Goal: Check status: Check status

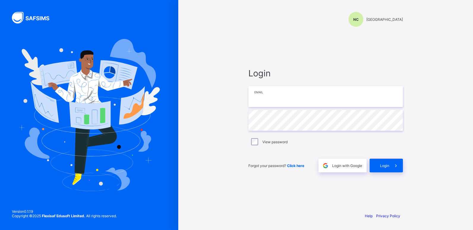
type input "**********"
click at [382, 165] on span "Login" at bounding box center [384, 165] width 9 height 4
click at [269, 90] on input "email" at bounding box center [325, 96] width 154 height 21
type input "**********"
click at [246, 116] on div "**********" at bounding box center [325, 120] width 166 height 175
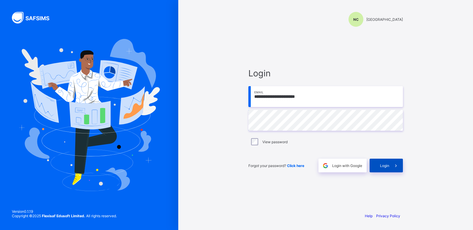
click at [388, 164] on span "Login" at bounding box center [384, 165] width 9 height 4
click at [262, 99] on input "email" at bounding box center [325, 96] width 154 height 21
type input "**********"
click at [387, 164] on span "Login" at bounding box center [384, 165] width 9 height 4
click at [226, 119] on div "**********" at bounding box center [325, 115] width 294 height 230
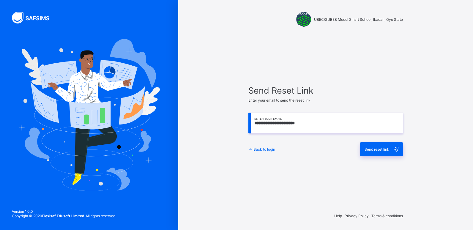
click at [371, 150] on span "Send reset link" at bounding box center [376, 149] width 25 height 4
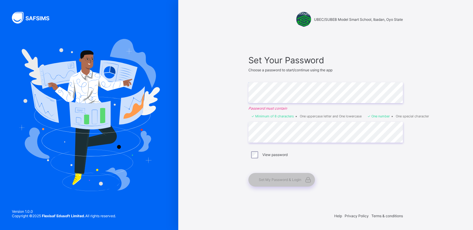
click at [213, 136] on div "UBEC/SUBEB Model Smart School, Ibadan, Oyo State Set Your Password Choose a pas…" at bounding box center [325, 115] width 294 height 230
click at [356, 171] on div "Set My Password & Login" at bounding box center [325, 177] width 154 height 20
click at [357, 175] on div "Set My Password & Login" at bounding box center [322, 180] width 148 height 14
click at [327, 162] on div "Set Your Password Choose a password to start/continue using the app Enter Passw…" at bounding box center [325, 120] width 154 height 131
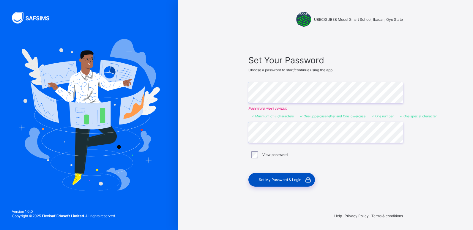
click at [286, 181] on span "Set My Password & Login" at bounding box center [280, 179] width 42 height 4
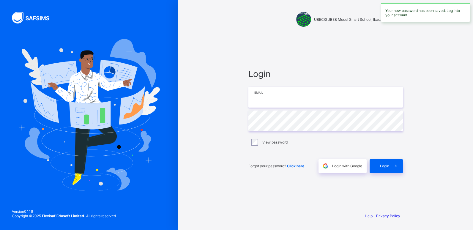
type input "**********"
click at [245, 119] on div "**********" at bounding box center [325, 121] width 166 height 174
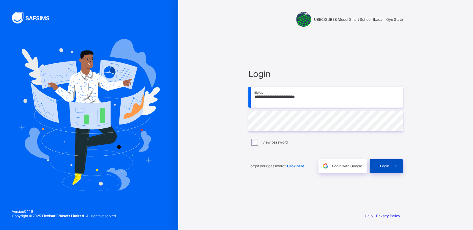
click at [389, 164] on span at bounding box center [396, 166] width 14 height 14
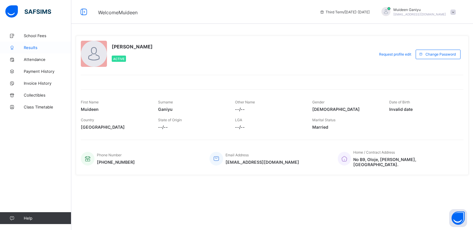
click at [34, 47] on span "Results" at bounding box center [47, 47] width 47 height 5
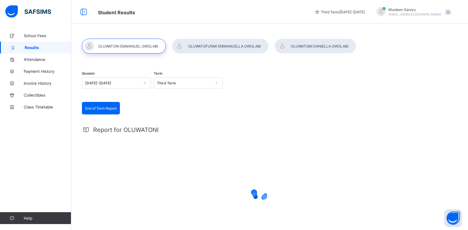
click at [134, 47] on div at bounding box center [124, 46] width 84 height 15
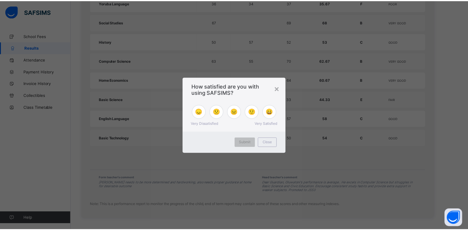
scroll to position [438, 0]
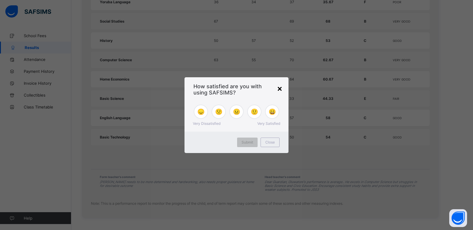
click at [278, 88] on div "×" at bounding box center [280, 88] width 6 height 10
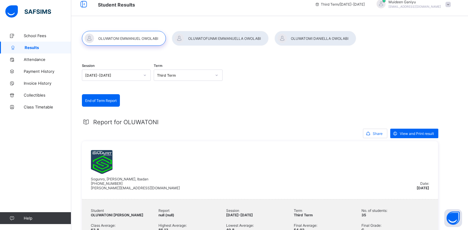
scroll to position [0, 0]
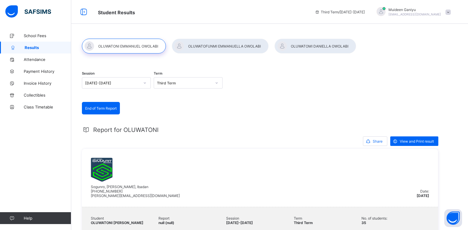
click at [217, 47] on div at bounding box center [220, 46] width 97 height 15
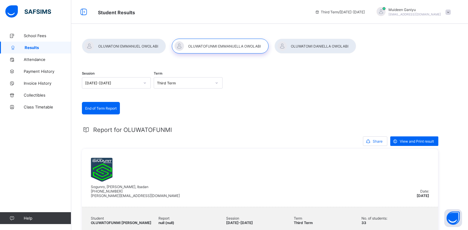
click at [303, 48] on div at bounding box center [316, 46] width 82 height 15
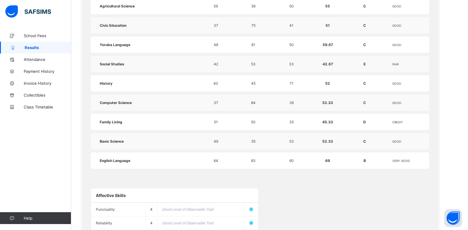
scroll to position [387, 0]
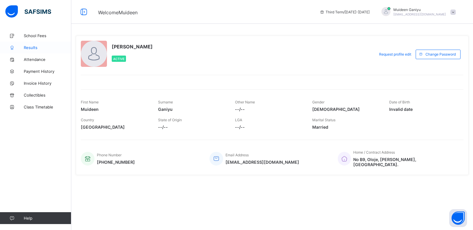
click at [36, 48] on span "Results" at bounding box center [47, 47] width 47 height 5
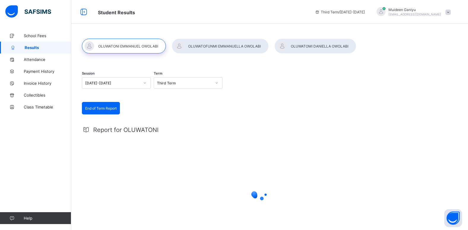
click at [140, 43] on div at bounding box center [124, 46] width 84 height 15
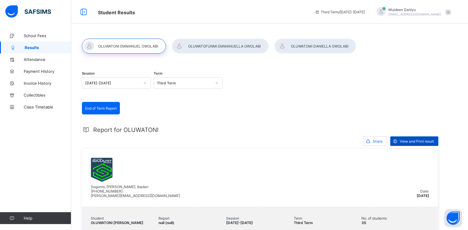
click at [412, 142] on span "View and Print result" at bounding box center [417, 141] width 34 height 4
click at [209, 48] on div at bounding box center [220, 46] width 97 height 15
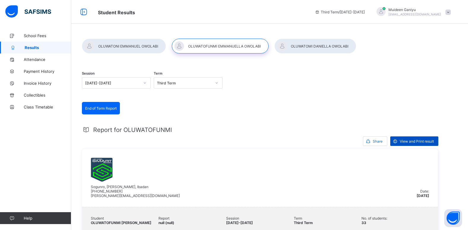
click at [418, 143] on span "View and Print result" at bounding box center [417, 141] width 34 height 4
click at [308, 51] on div at bounding box center [316, 46] width 82 height 15
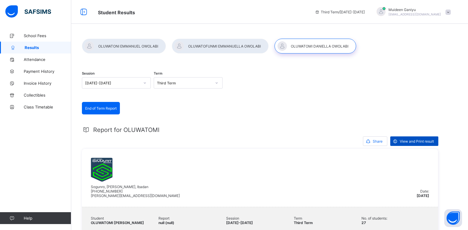
click at [408, 140] on span "View and Print result" at bounding box center [417, 141] width 34 height 4
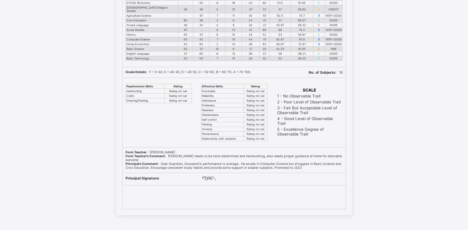
scroll to position [100, 0]
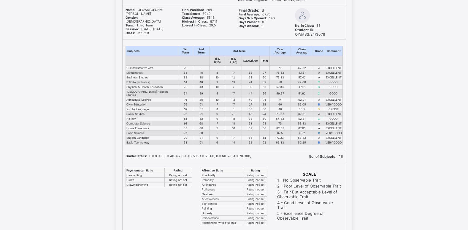
scroll to position [65, 0]
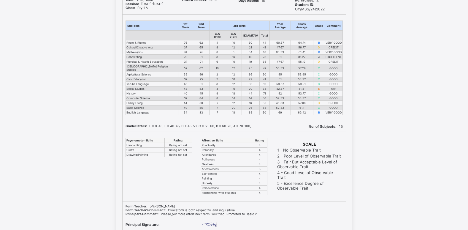
scroll to position [94, 0]
